Goal: Information Seeking & Learning: Compare options

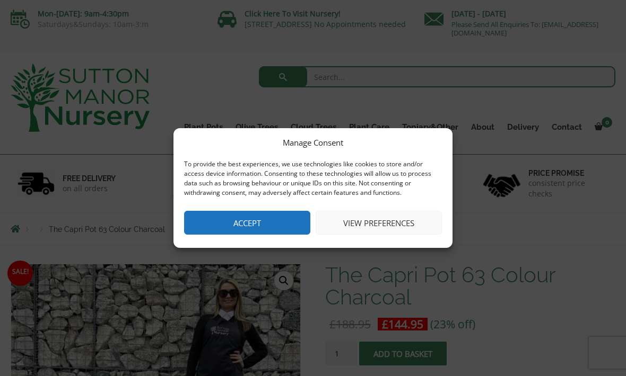
click at [256, 219] on button "Accept" at bounding box center [247, 223] width 126 height 24
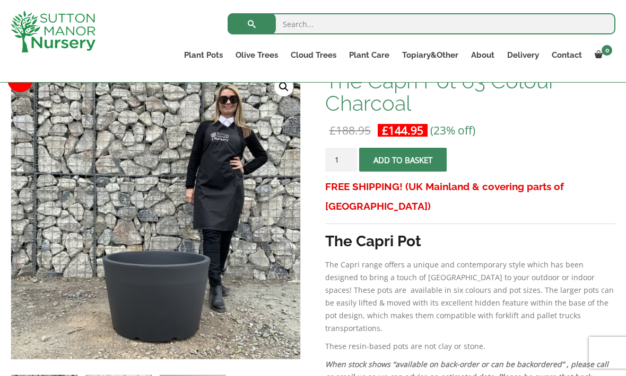
scroll to position [162, 0]
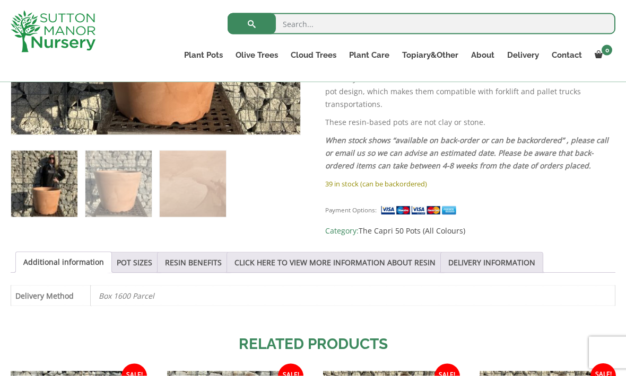
scroll to position [440, 0]
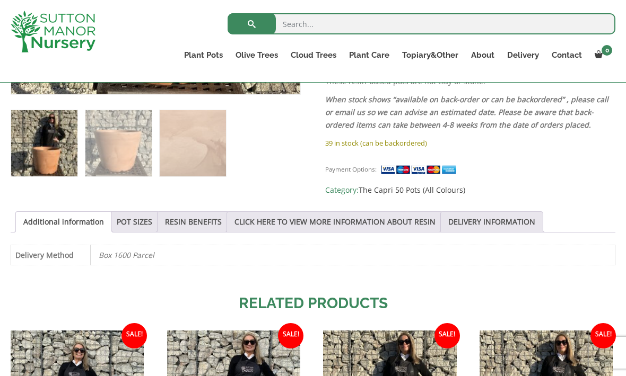
click at [122, 221] on link "POT SIZES" at bounding box center [135, 222] width 36 height 20
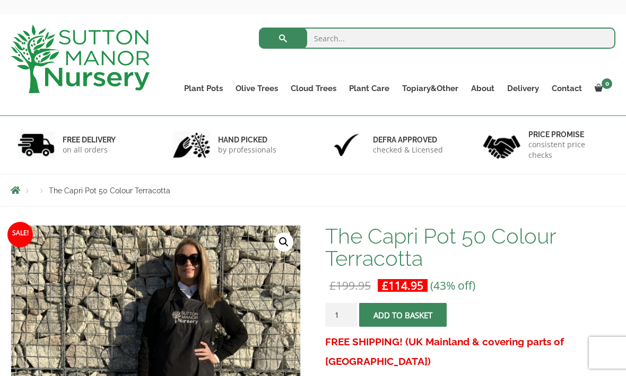
scroll to position [38, 0]
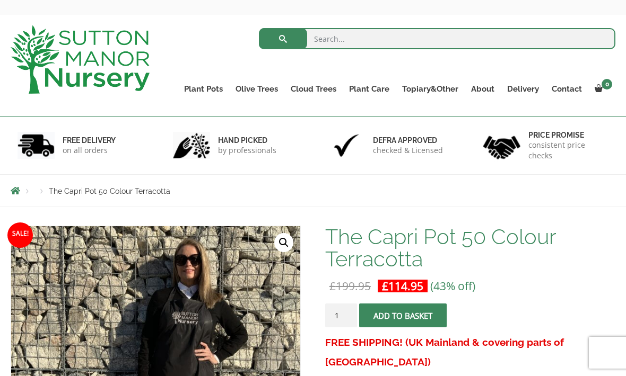
click at [0, 0] on link "Gnarled Plateau Olive Tree XL" at bounding box center [0, 0] width 0 height 0
click at [0, 0] on link "Gnarled Olive Trees" at bounding box center [0, 0] width 0 height 0
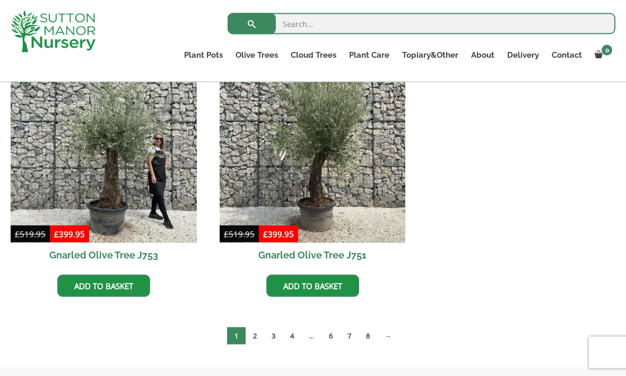
scroll to position [1136, 0]
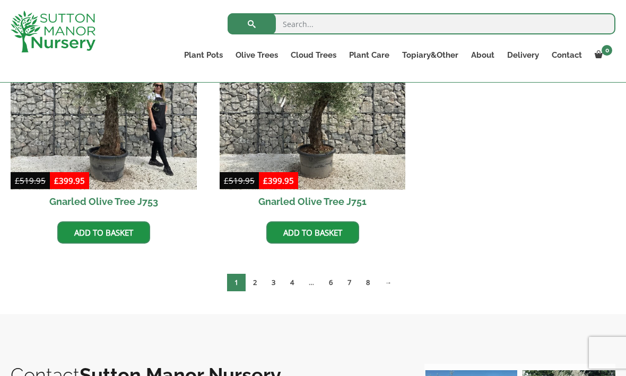
click at [254, 285] on link "2" at bounding box center [254, 282] width 19 height 17
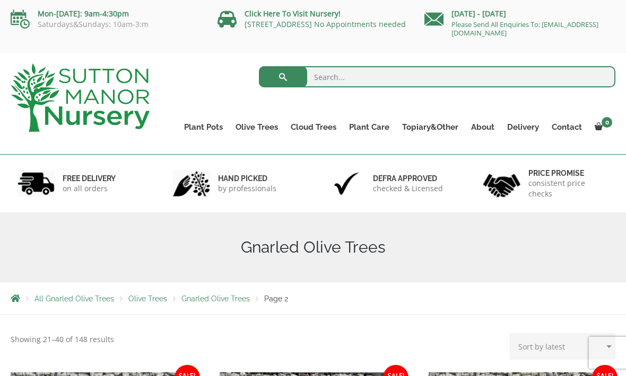
click at [0, 0] on link "Gnarled Olive Trees" at bounding box center [0, 0] width 0 height 0
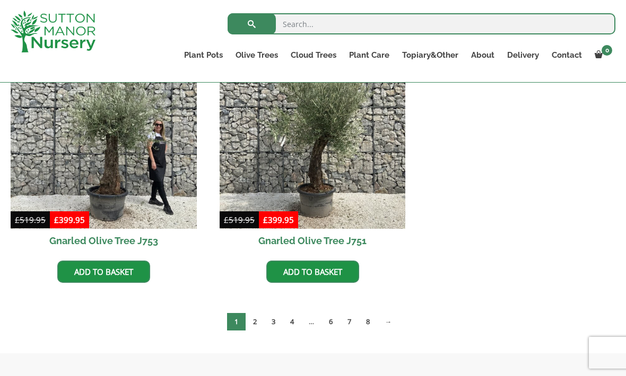
scroll to position [1108, 0]
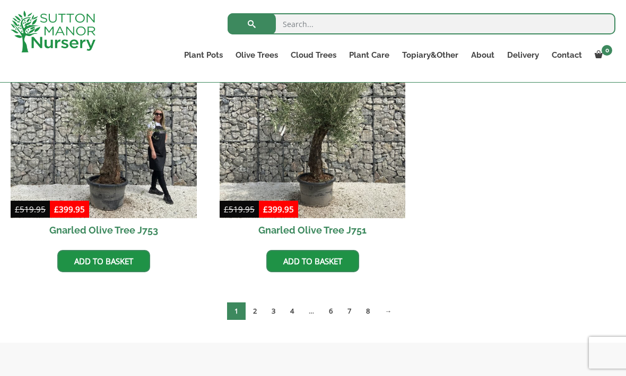
click at [250, 309] on link "2" at bounding box center [254, 311] width 19 height 17
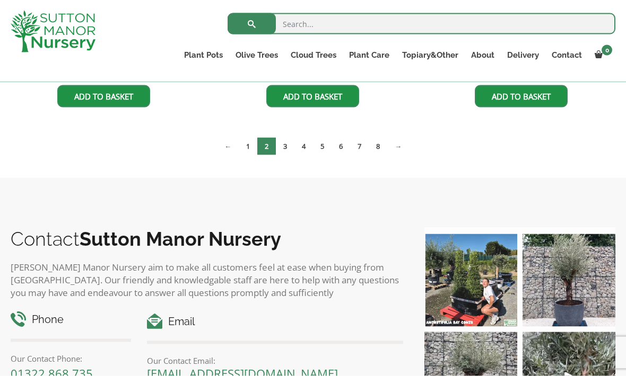
scroll to position [1521, 0]
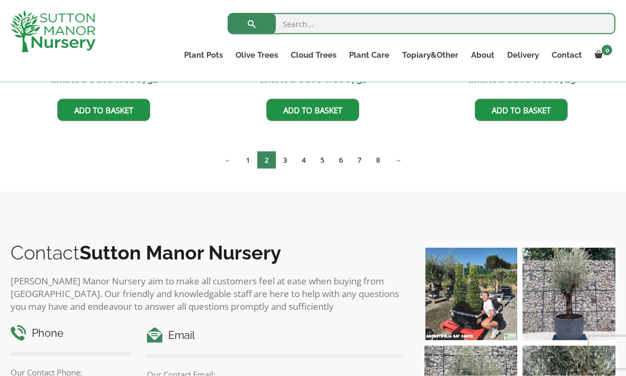
click at [280, 161] on link "3" at bounding box center [285, 160] width 19 height 17
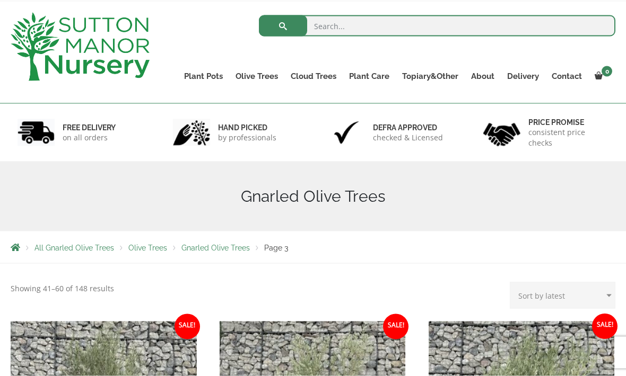
scroll to position [51, 0]
click at [607, 300] on select "Sort by popularity Sort by latest Sort by price: low to high Sort by price: hig…" at bounding box center [563, 295] width 106 height 27
select select "price"
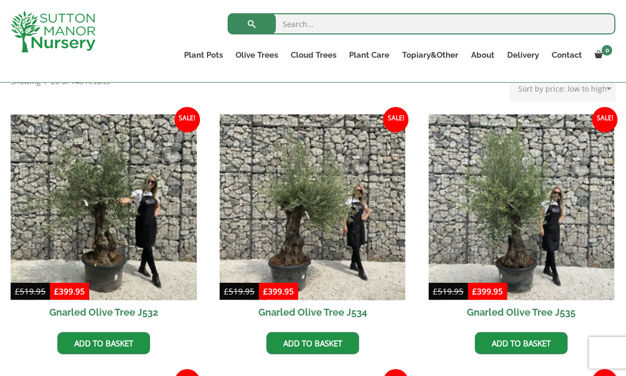
scroll to position [238, 0]
